Goal: Obtain resource: Obtain resource

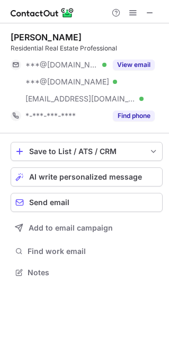
scroll to position [265, 169]
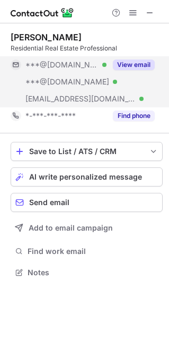
click at [142, 67] on button "View email" at bounding box center [134, 64] width 42 height 11
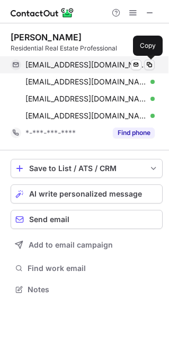
click at [150, 65] on span at bounding box center [150, 65] width 8 height 8
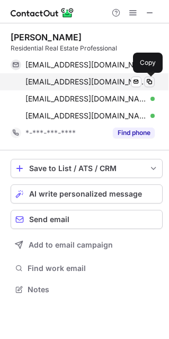
click at [149, 77] on button at bounding box center [149, 81] width 11 height 11
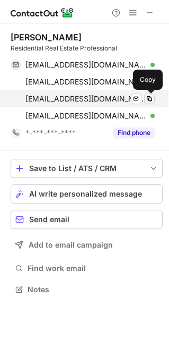
click at [150, 97] on span at bounding box center [150, 99] width 8 height 8
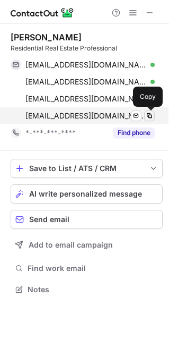
click at [149, 117] on span at bounding box center [150, 116] width 8 height 8
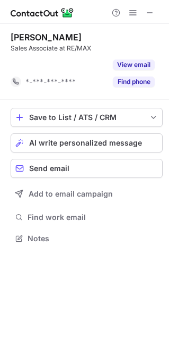
scroll to position [214, 169]
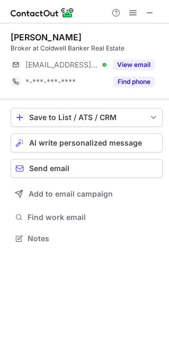
scroll to position [5, 5]
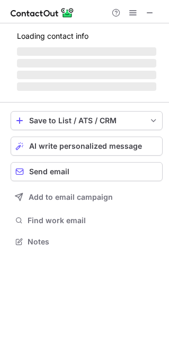
scroll to position [265, 169]
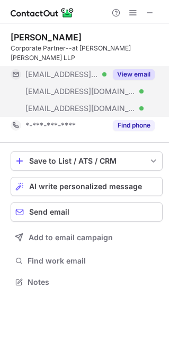
click at [143, 69] on button "View email" at bounding box center [134, 74] width 42 height 11
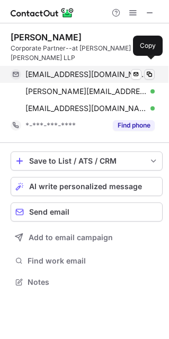
click at [150, 70] on span at bounding box center [150, 74] width 8 height 8
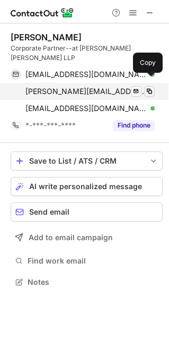
click at [151, 87] on span at bounding box center [150, 91] width 8 height 8
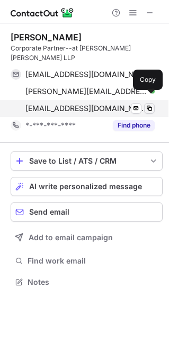
click at [148, 104] on span at bounding box center [150, 108] width 8 height 8
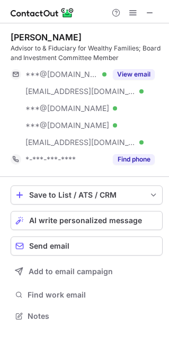
scroll to position [308, 169]
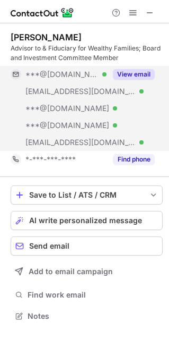
click at [142, 73] on button "View email" at bounding box center [134, 74] width 42 height 11
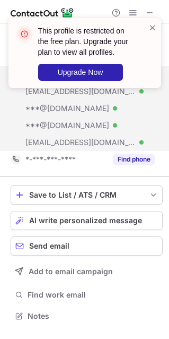
click at [133, 12] on div "This profile is restricted on the free plan. Upgrade your plan to view all prof…" at bounding box center [85, 57] width 170 height 100
click at [152, 27] on span at bounding box center [153, 27] width 8 height 11
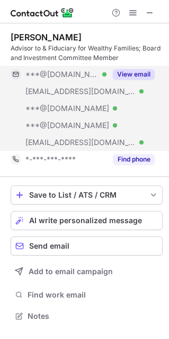
click at [150, 14] on div "This profile is restricted on the free plan. Upgrade your plan to view all prof…" at bounding box center [85, 57] width 170 height 100
click at [150, 11] on span at bounding box center [150, 12] width 8 height 8
click at [133, 11] on span at bounding box center [133, 12] width 8 height 8
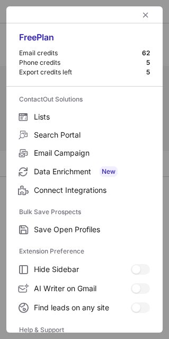
scroll to position [103, 0]
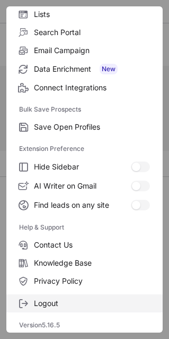
click at [59, 304] on span "Logout" at bounding box center [92, 303] width 116 height 10
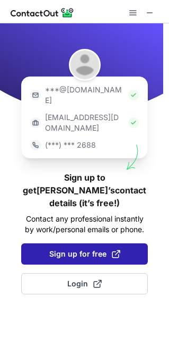
click at [81, 249] on span "Sign up for free" at bounding box center [84, 254] width 71 height 11
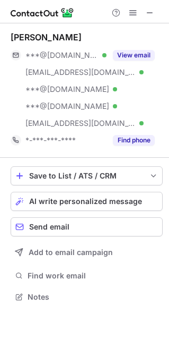
scroll to position [289, 169]
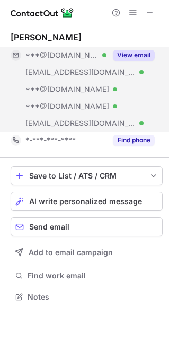
click at [136, 55] on button "View email" at bounding box center [134, 55] width 42 height 11
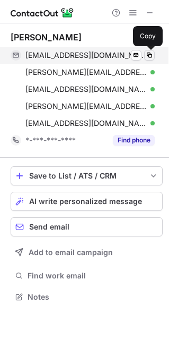
click at [149, 56] on span at bounding box center [150, 55] width 8 height 8
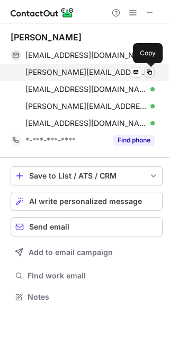
click at [150, 70] on span at bounding box center [150, 72] width 8 height 8
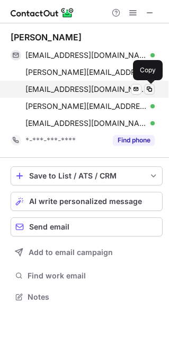
click at [151, 88] on span at bounding box center [150, 89] width 8 height 8
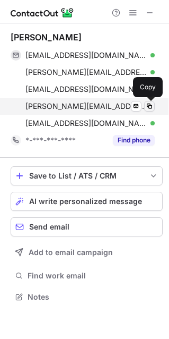
click at [148, 106] on span at bounding box center [150, 106] width 8 height 8
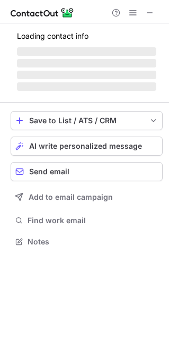
scroll to position [240, 169]
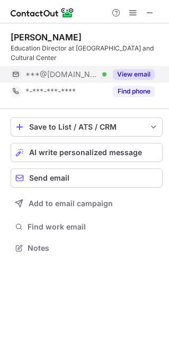
click at [134, 76] on button "View email" at bounding box center [134, 74] width 42 height 11
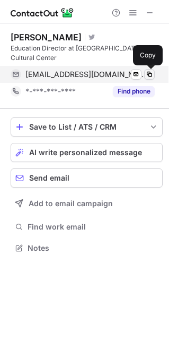
click at [149, 74] on span at bounding box center [150, 74] width 8 height 8
